Goal: Find specific page/section: Find specific page/section

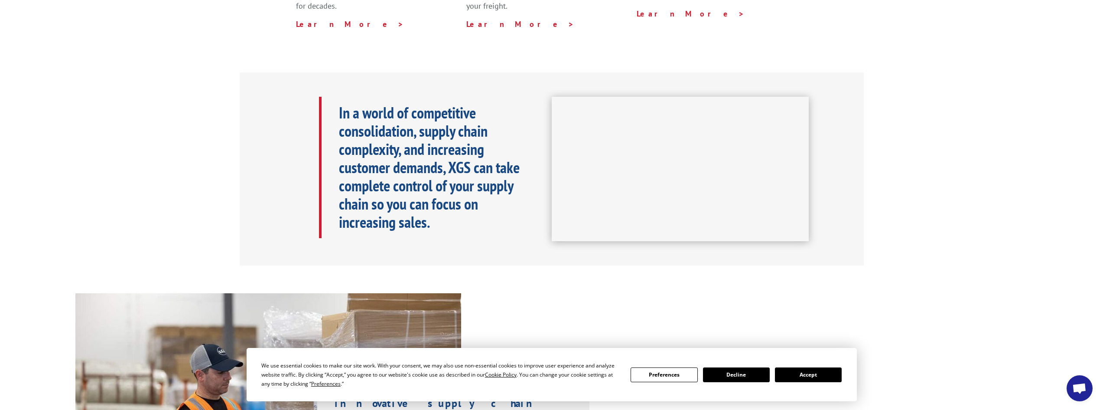
scroll to position [434, 0]
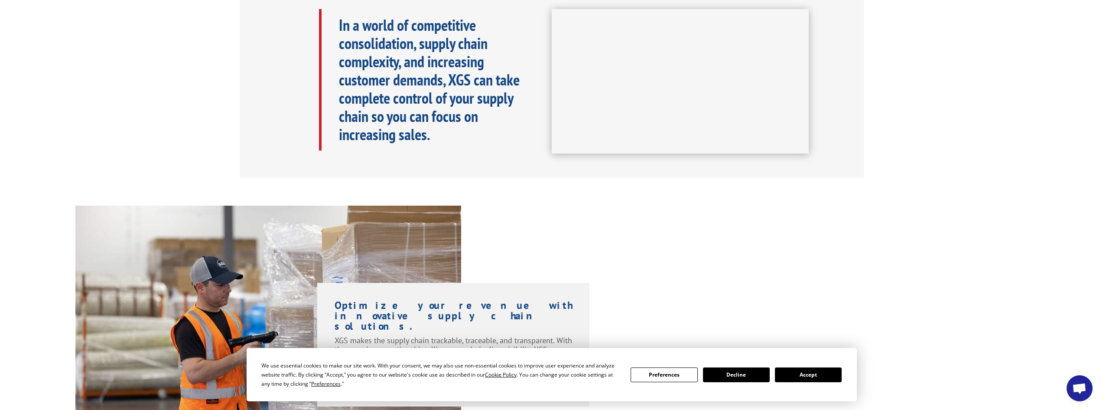
click at [810, 373] on button "Accept" at bounding box center [808, 374] width 67 height 15
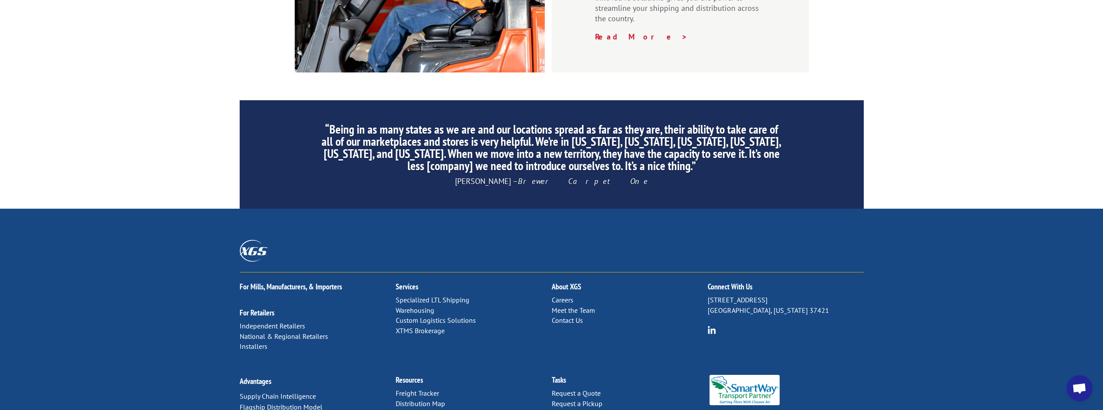
scroll to position [1306, 0]
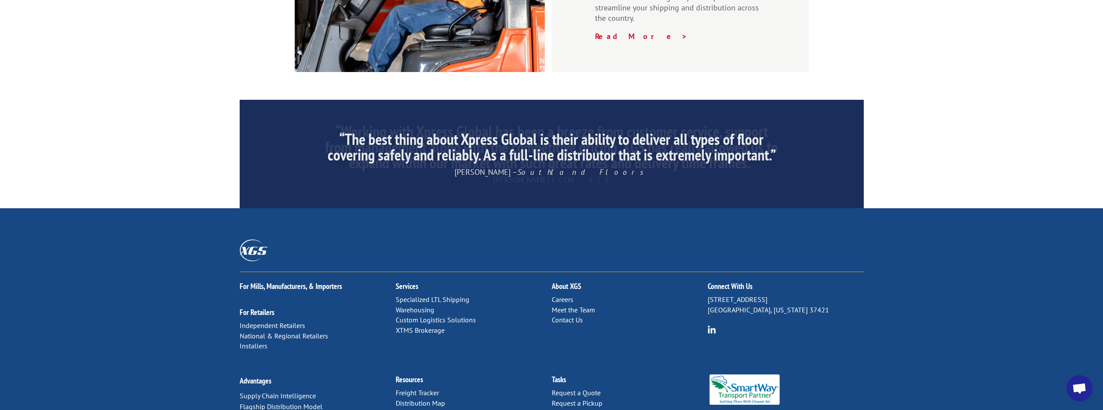
click at [426, 398] on link "Distribution Map" at bounding box center [420, 402] width 49 height 9
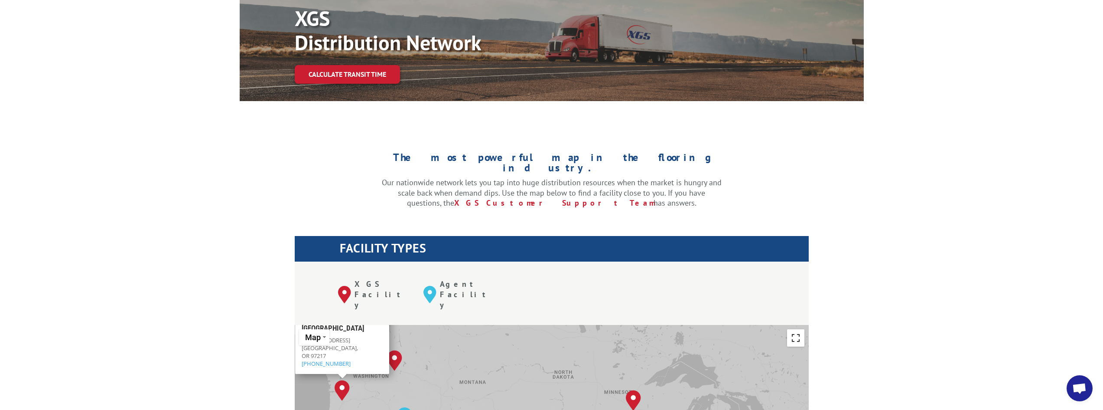
scroll to position [303, 0]
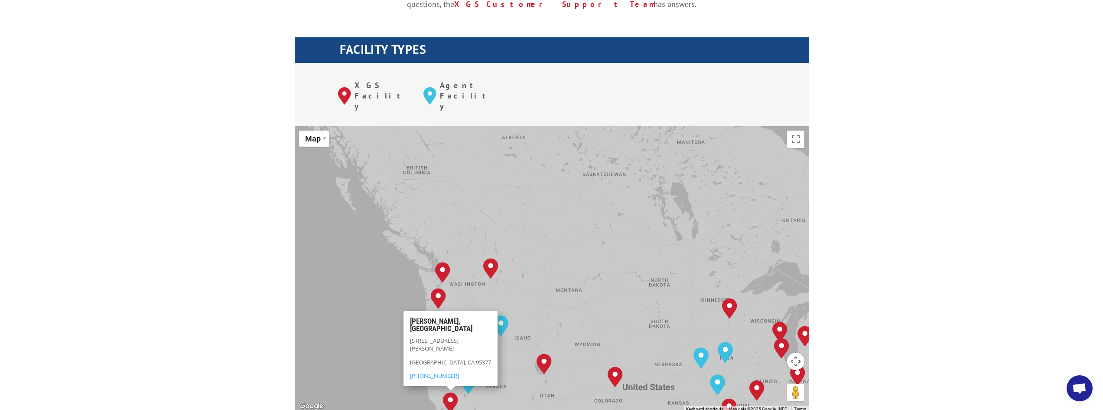
drag, startPoint x: 453, startPoint y: 171, endPoint x: 546, endPoint y: 274, distance: 139.4
click at [549, 279] on div "Albuquerque, NM Baltimore, MD Boise, ID Chicago, IL Chino, CA Cleveland, OH Dal…" at bounding box center [552, 268] width 514 height 285
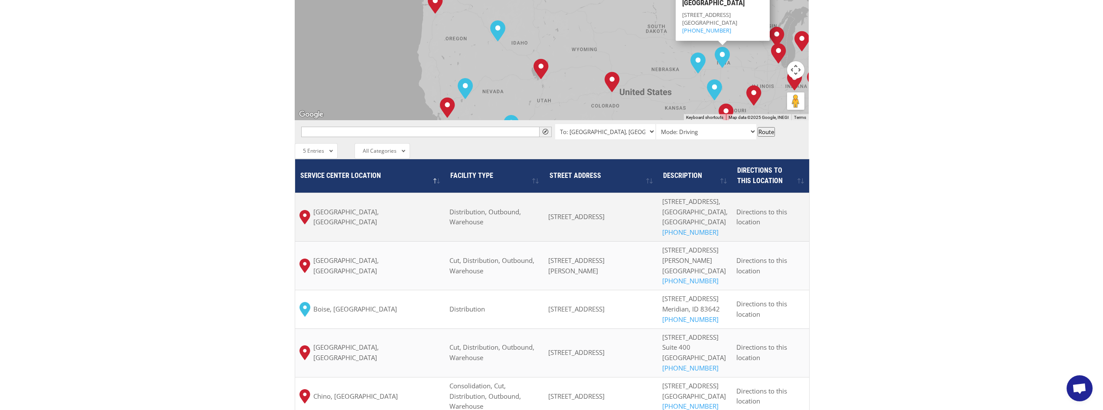
scroll to position [506, 0]
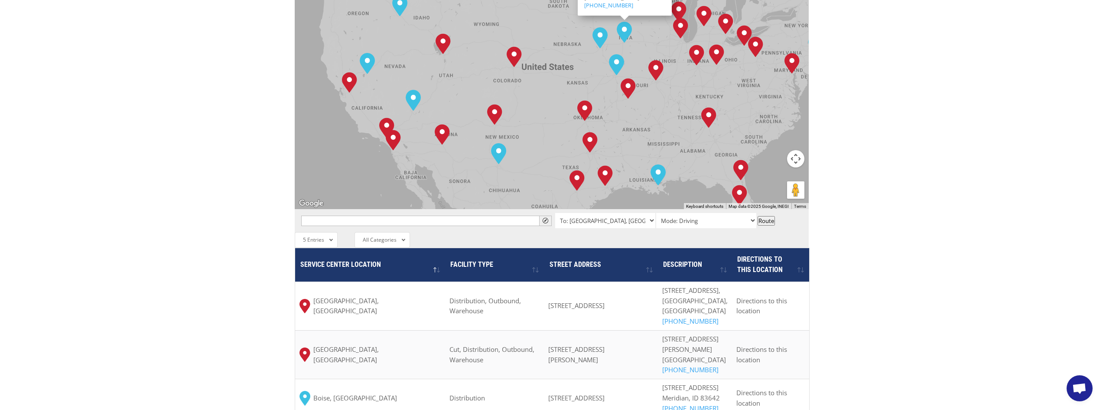
drag, startPoint x: 678, startPoint y: 140, endPoint x: 581, endPoint y: 31, distance: 144.9
click at [581, 31] on div "Albuquerque, NM Baltimore, MD Boise, ID Chicago, IL Chino, CA Cleveland, OH Dal…" at bounding box center [552, 66] width 514 height 285
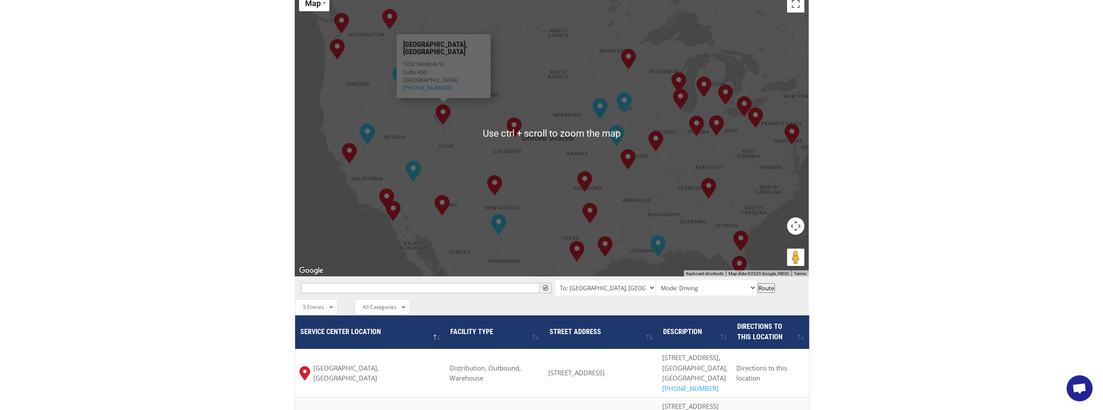
scroll to position [419, 0]
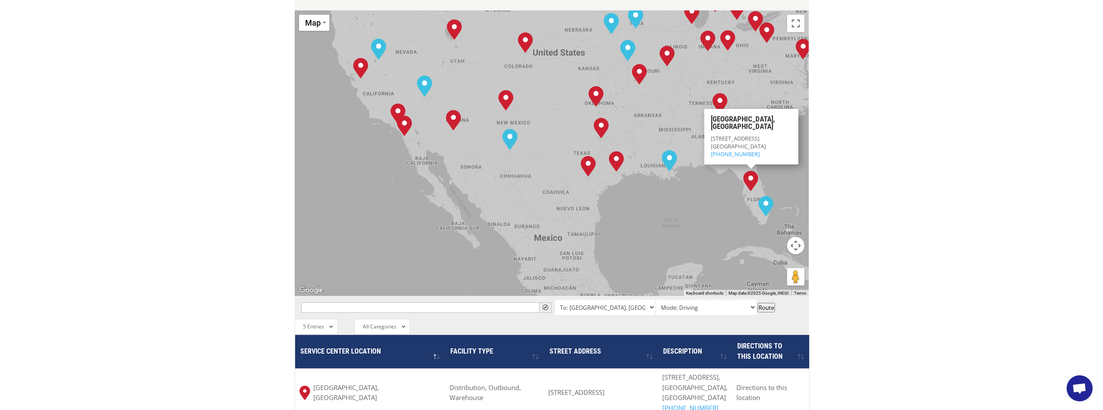
drag, startPoint x: 486, startPoint y: 145, endPoint x: 653, endPoint y: 173, distance: 169.2
click at [689, 184] on div "Albuquerque, NM Baltimore, MD Boise, ID Chicago, IL Chino, CA Cleveland, OH Dal…" at bounding box center [552, 152] width 514 height 285
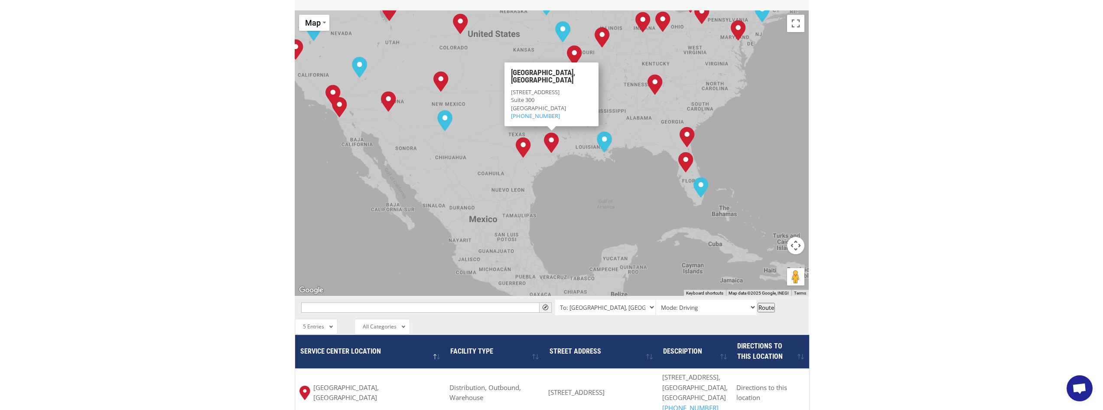
drag, startPoint x: 622, startPoint y: 102, endPoint x: 649, endPoint y: 235, distance: 135.5
click at [649, 235] on div "Albuquerque, NM Baltimore, MD Boise, ID Chicago, IL Chino, CA Cleveland, OH Dal…" at bounding box center [552, 152] width 514 height 285
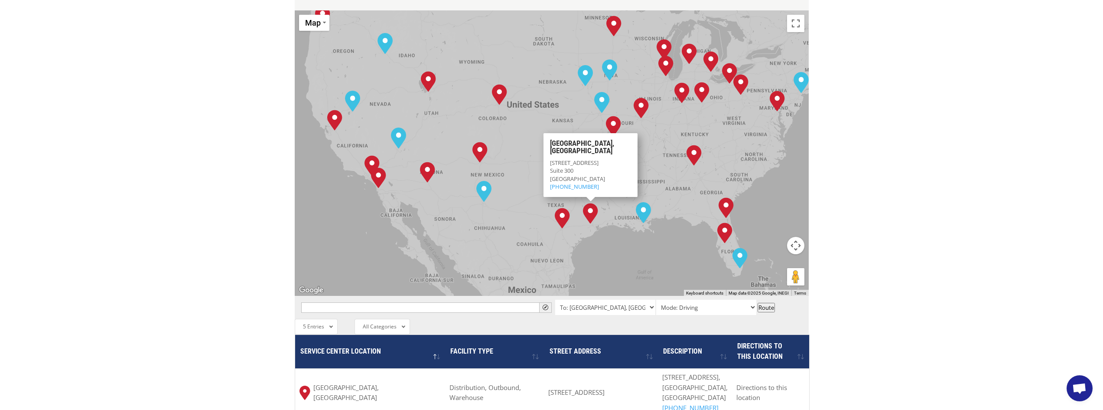
drag, startPoint x: 561, startPoint y: 179, endPoint x: 625, endPoint y: 287, distance: 126.2
click at [625, 287] on div "← Move left → Move right ↑ Move up ↓ Move down + Zoom in - Zoom out Home Jump l…" at bounding box center [552, 313] width 514 height 607
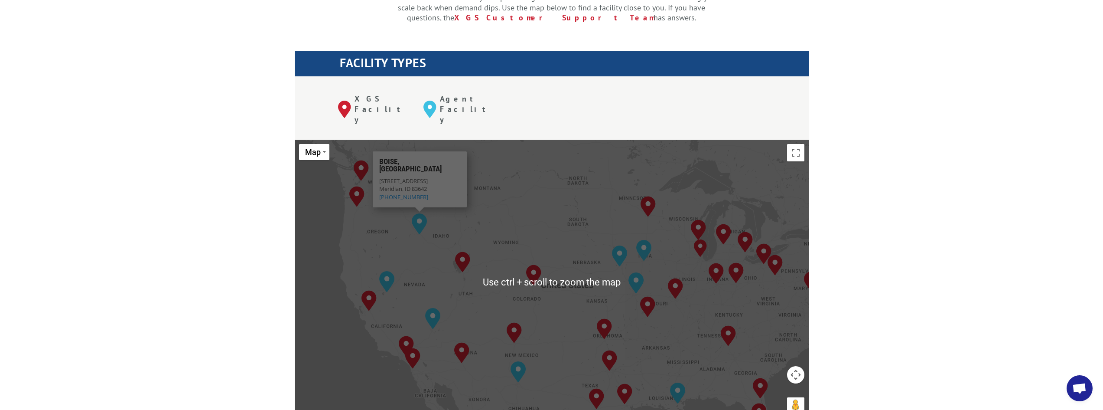
scroll to position [289, 0]
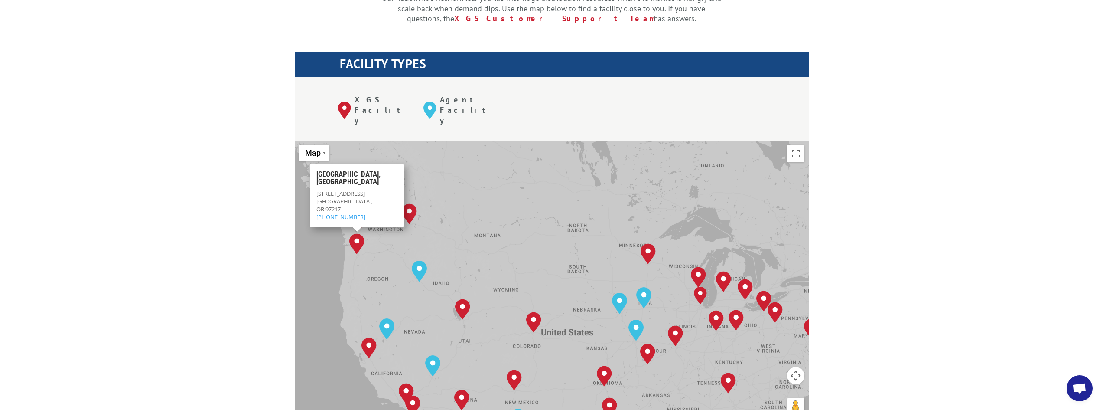
click at [358, 233] on img "Portland, OR" at bounding box center [356, 243] width 15 height 21
drag, startPoint x: 320, startPoint y: 157, endPoint x: 303, endPoint y: 156, distance: 16.1
click at [359, 189] on span "6840 N Fathom St" at bounding box center [340, 193] width 49 height 8
drag, startPoint x: 318, startPoint y: 159, endPoint x: 364, endPoint y: 156, distance: 46.5
click at [364, 163] on div "Portland, OR 6840 N Fathom St Portland, OR 97217 (503) 289-1360" at bounding box center [357, 195] width 94 height 64
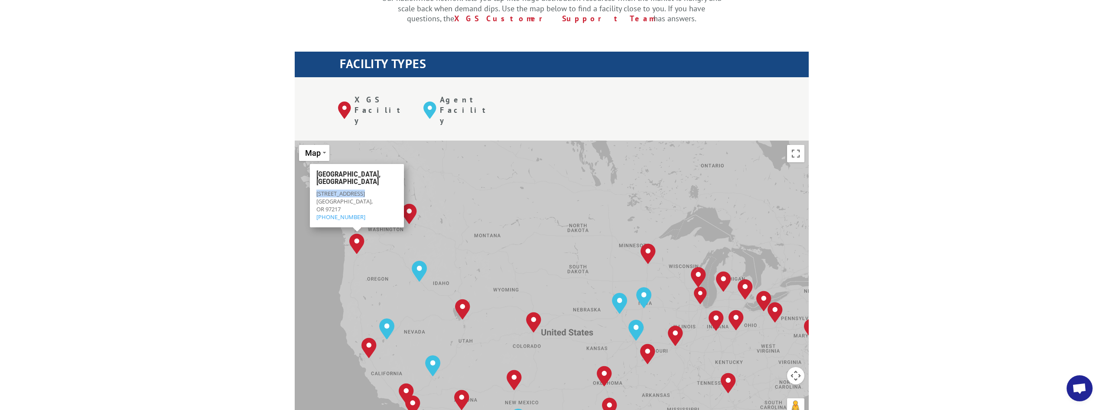
copy span "6840 N Fathom St"
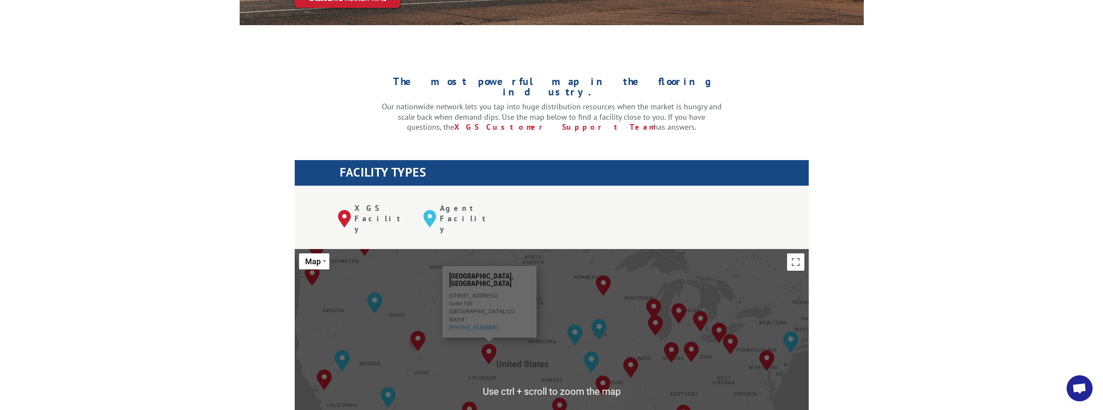
scroll to position [173, 0]
